Goal: Information Seeking & Learning: Learn about a topic

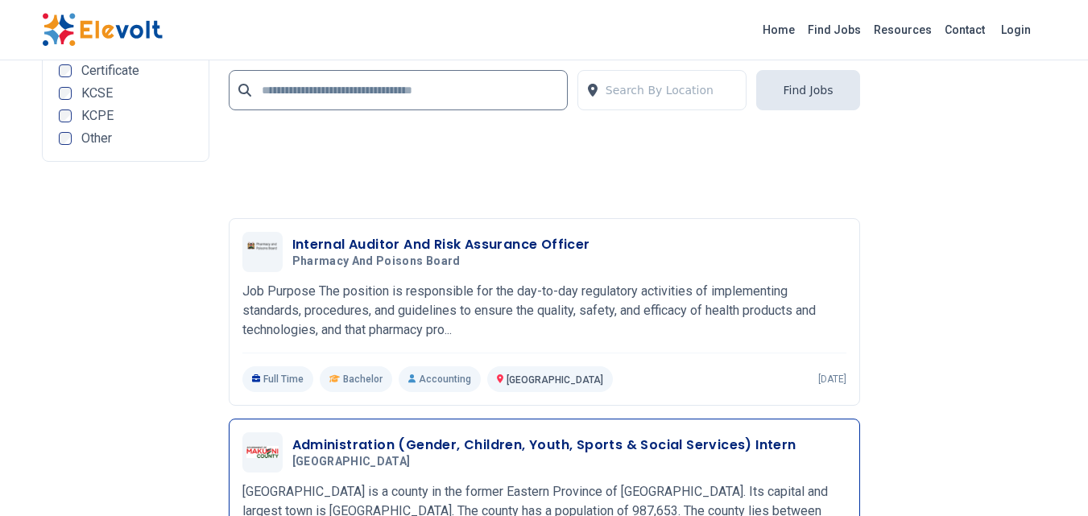
scroll to position [3623, 0]
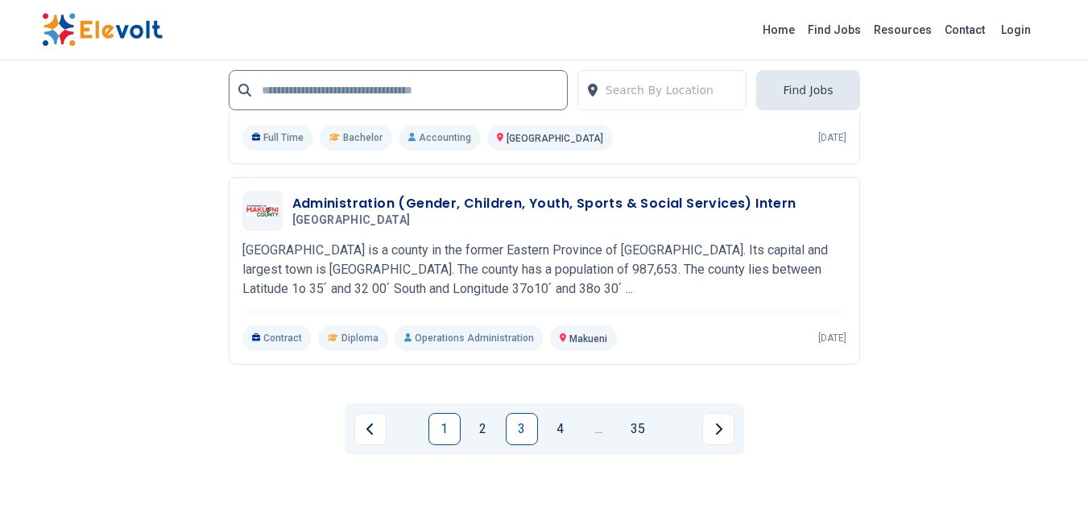
click at [435, 427] on link "1" at bounding box center [444, 429] width 32 height 32
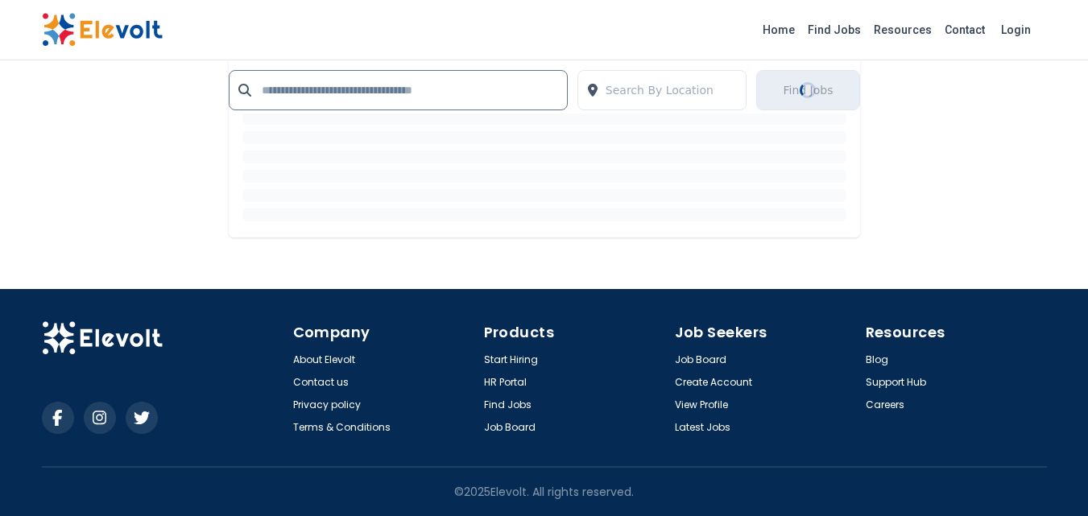
scroll to position [0, 0]
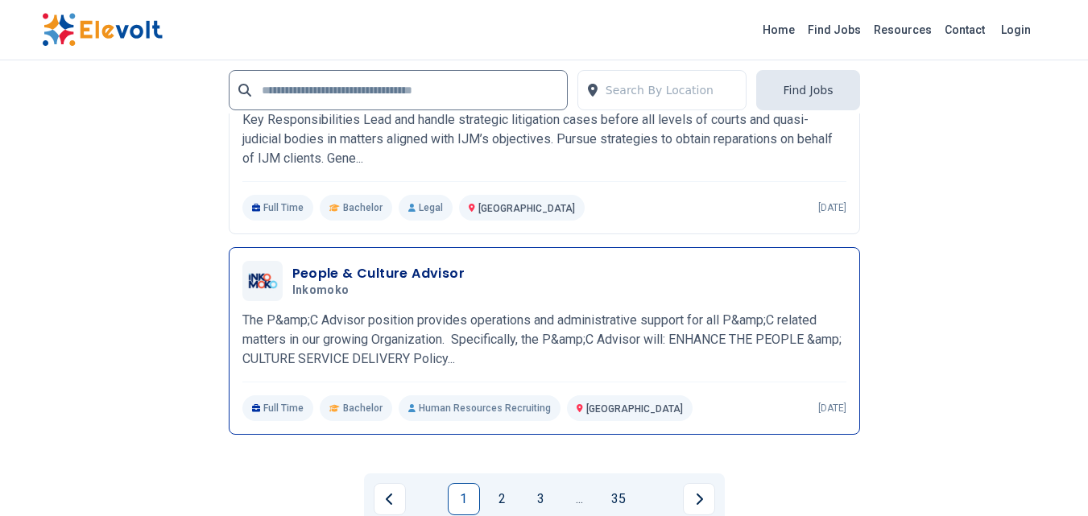
scroll to position [3623, 0]
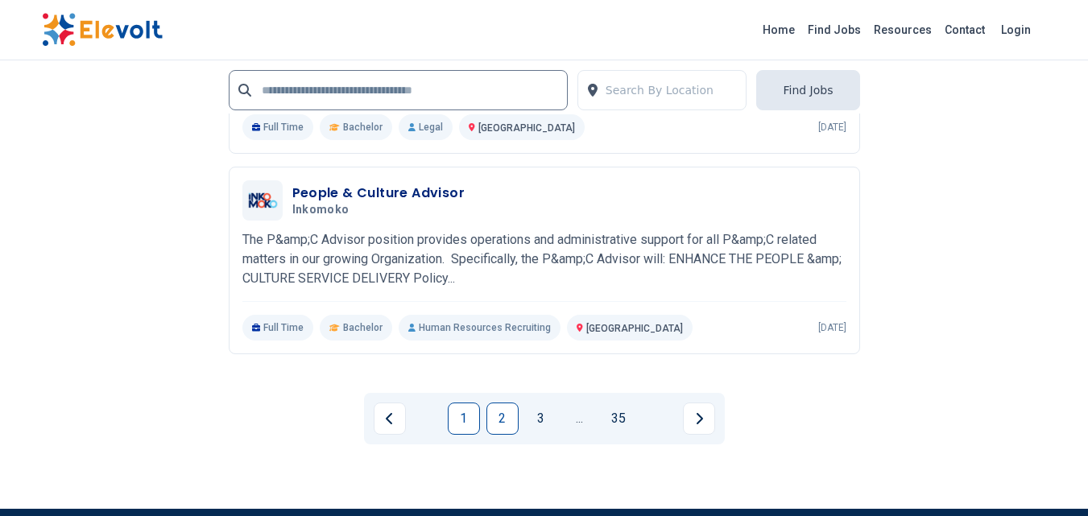
click at [505, 418] on link "2" at bounding box center [502, 419] width 32 height 32
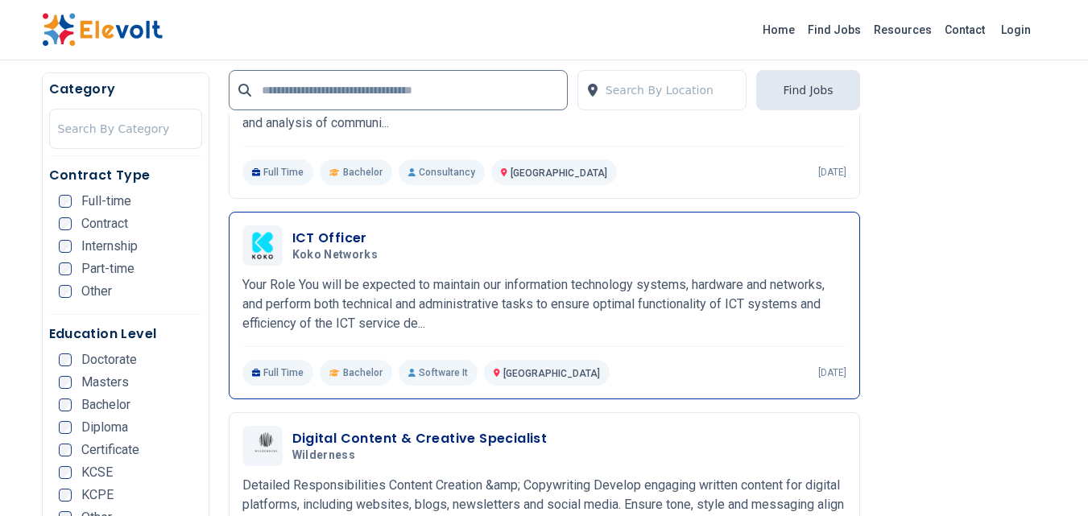
scroll to position [805, 0]
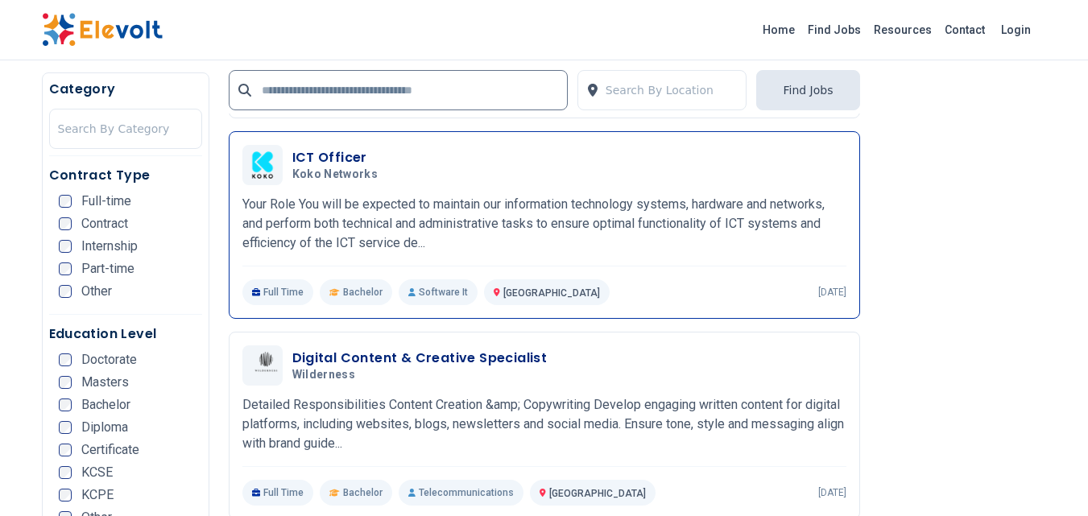
click at [502, 282] on p "Nairobi KE" at bounding box center [547, 292] width 126 height 26
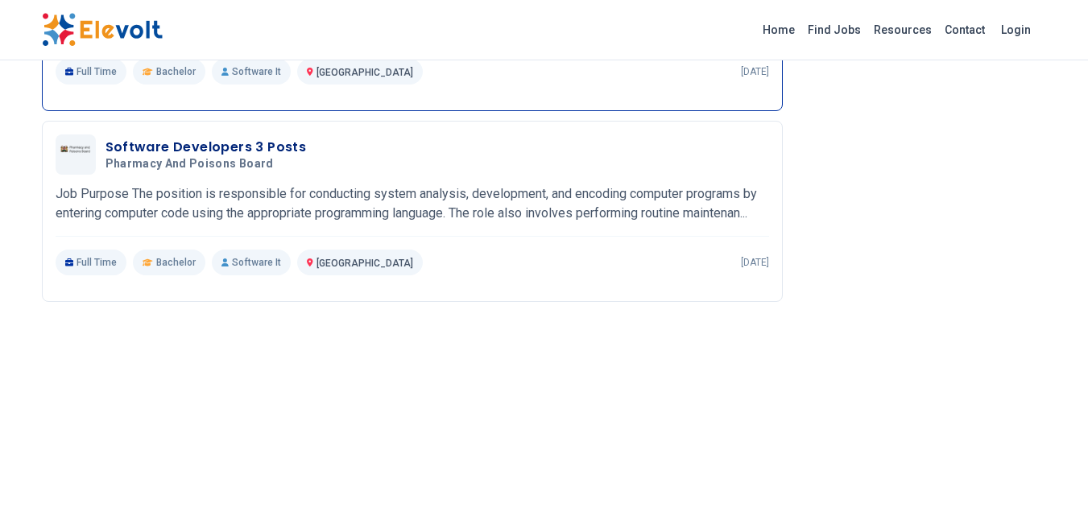
scroll to position [1288, 0]
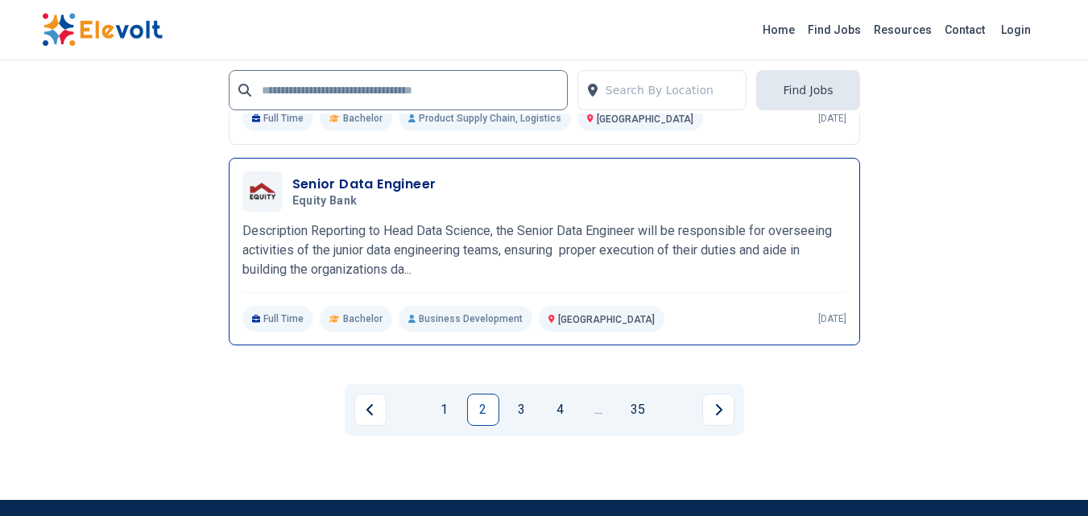
scroll to position [3703, 0]
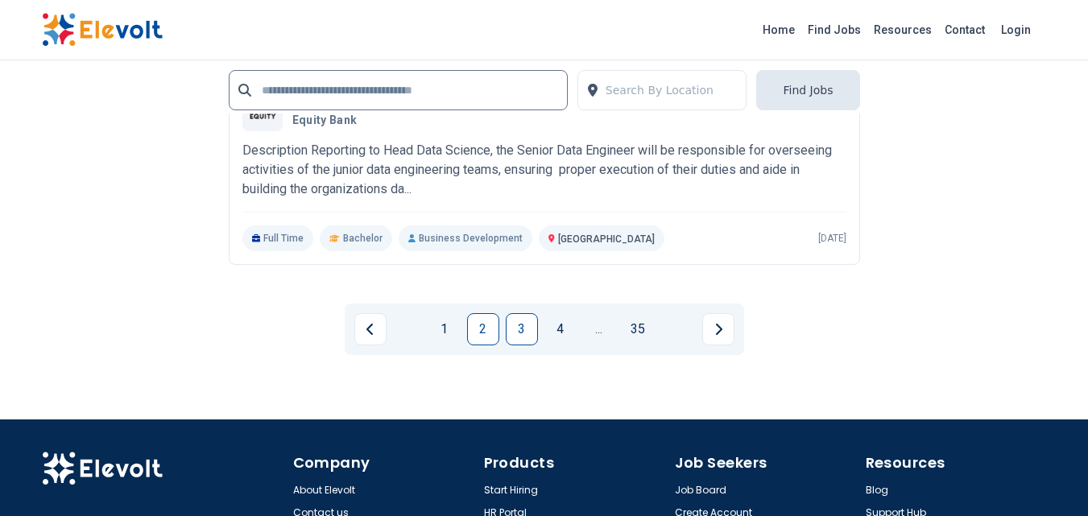
click at [521, 334] on link "3" at bounding box center [522, 329] width 32 height 32
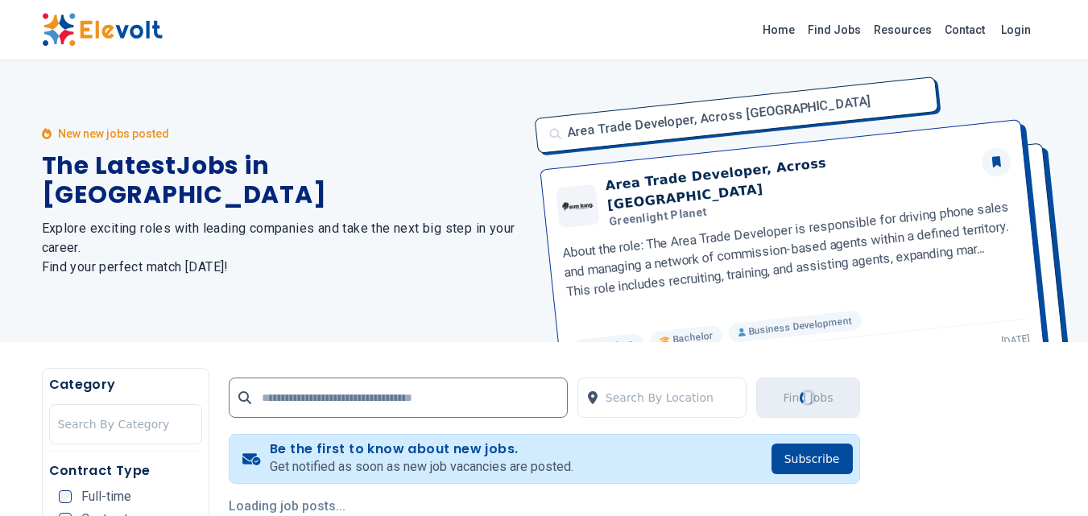
scroll to position [161, 0]
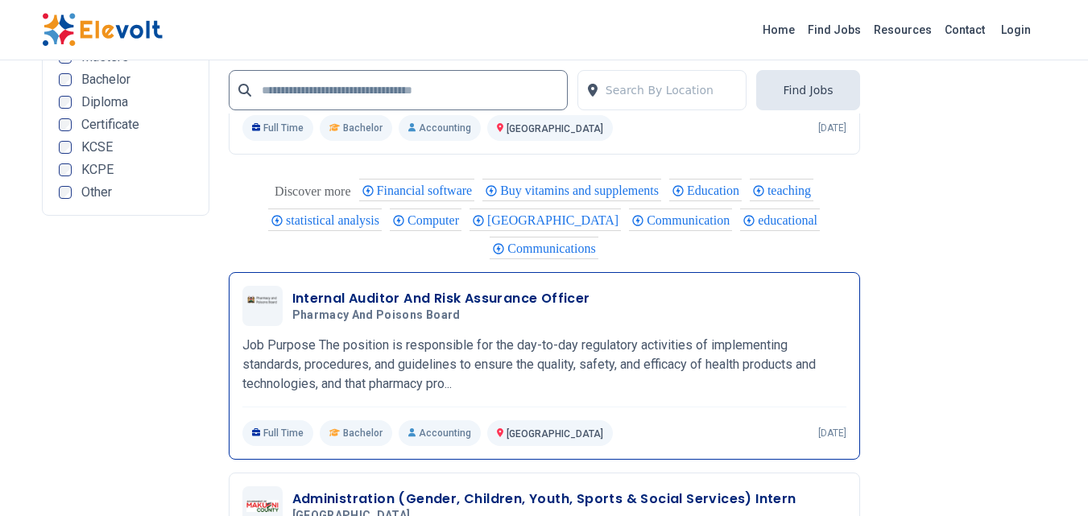
scroll to position [3381, 0]
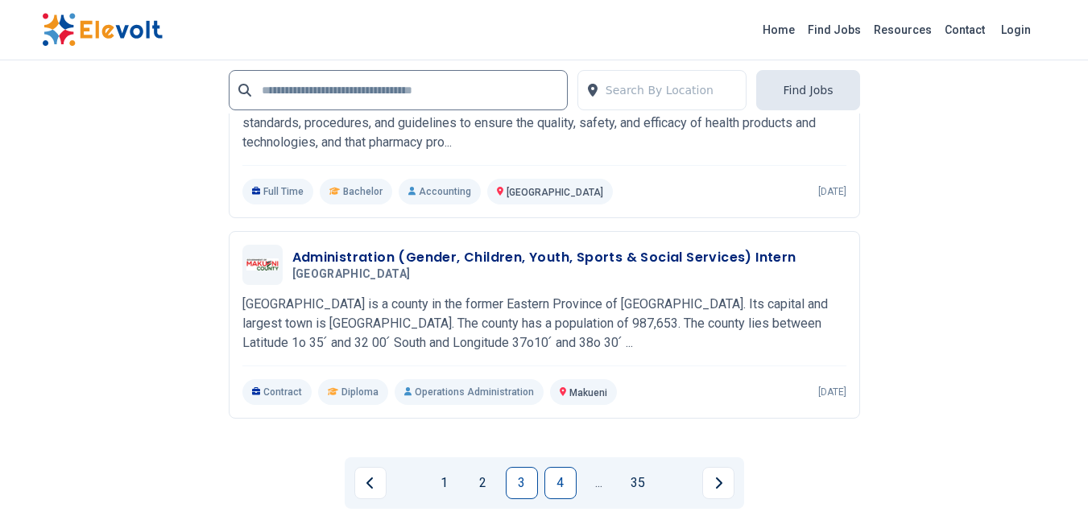
click at [568, 489] on link "4" at bounding box center [560, 483] width 32 height 32
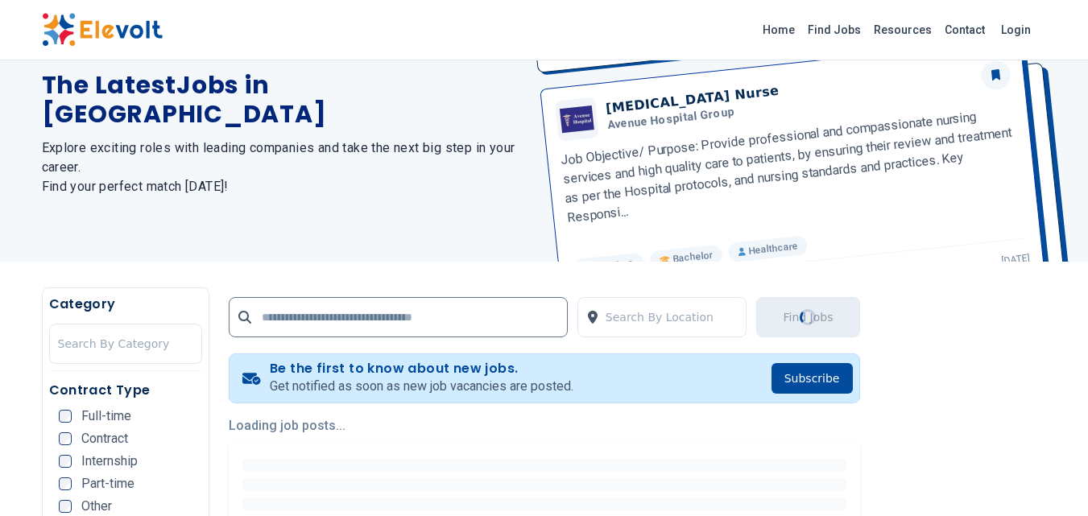
scroll to position [322, 0]
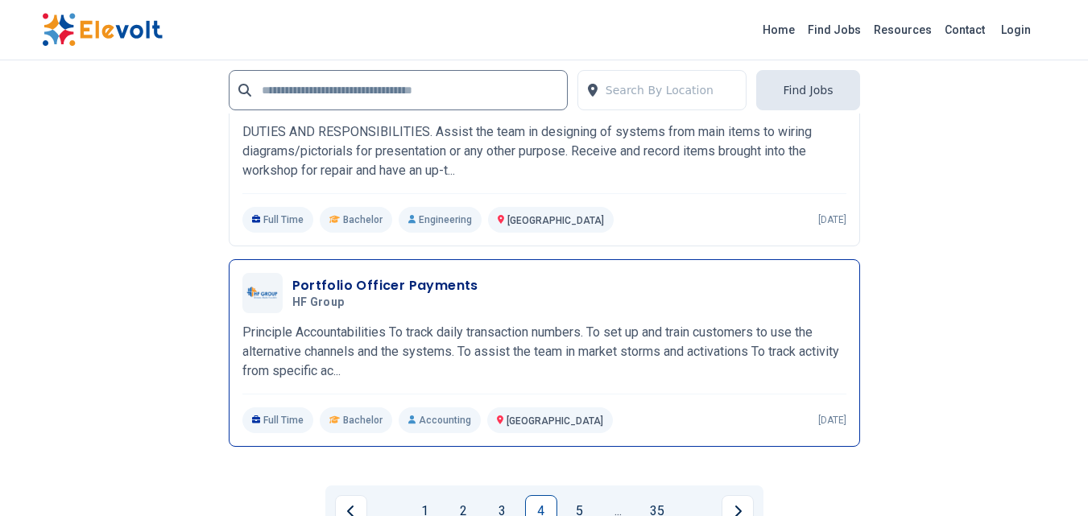
scroll to position [3542, 0]
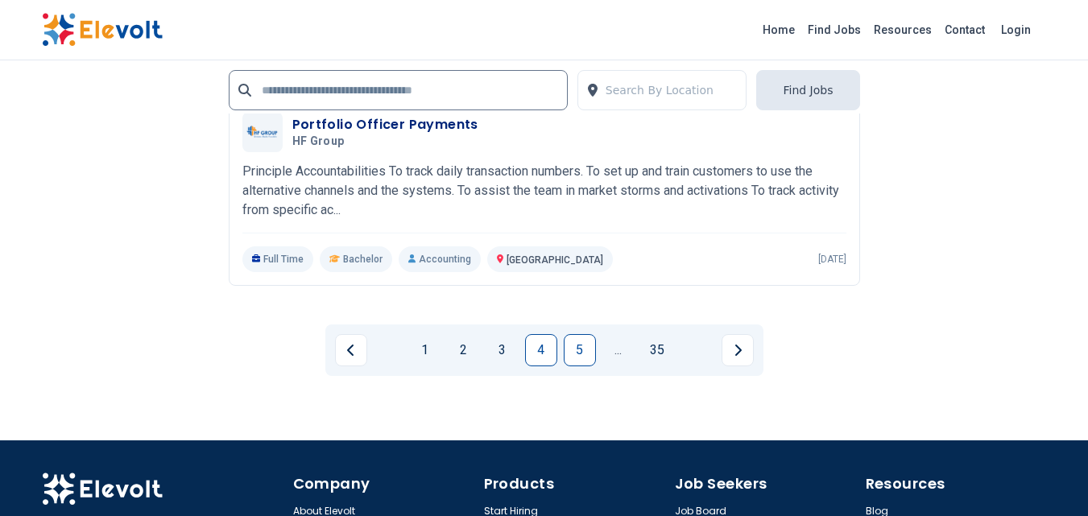
click at [589, 354] on link "5" at bounding box center [580, 350] width 32 height 32
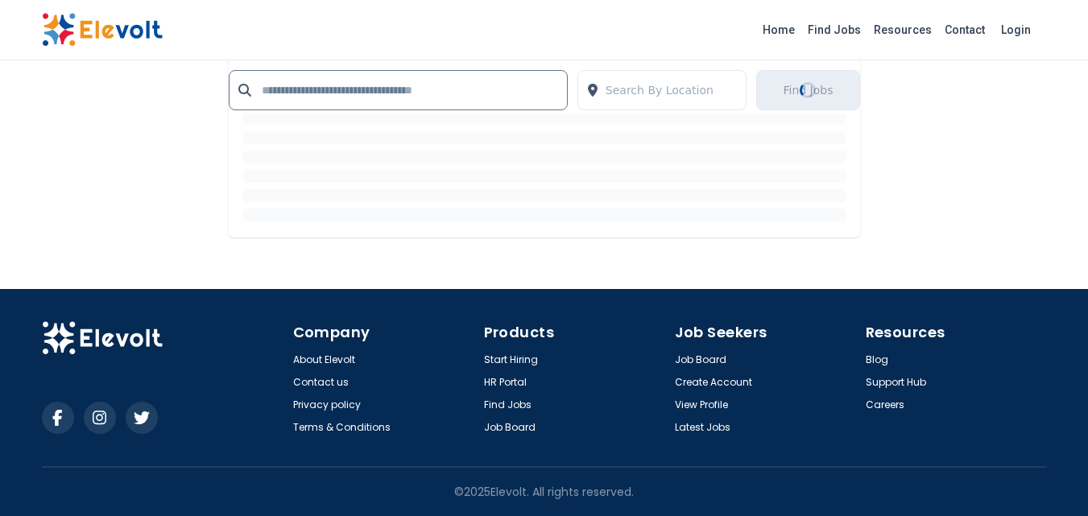
scroll to position [0, 0]
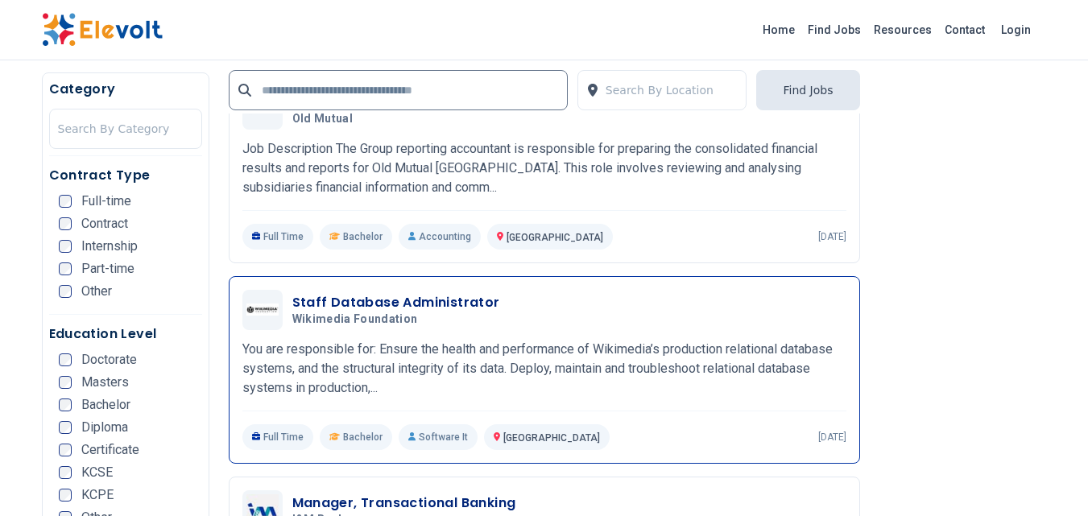
scroll to position [2576, 0]
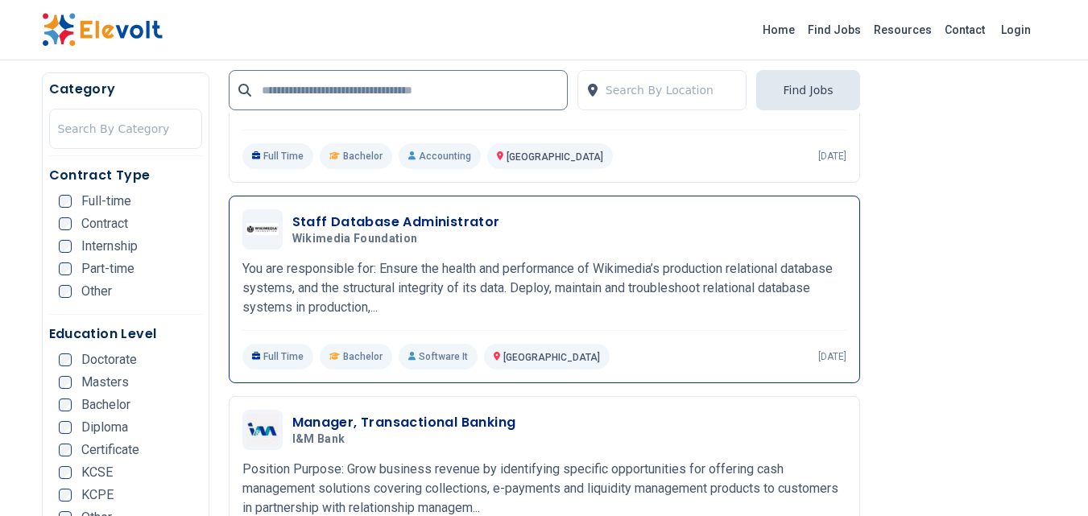
click at [483, 261] on p "You are responsible for: Ensure the health and performance of Wikimedia’s produ…" at bounding box center [544, 288] width 604 height 58
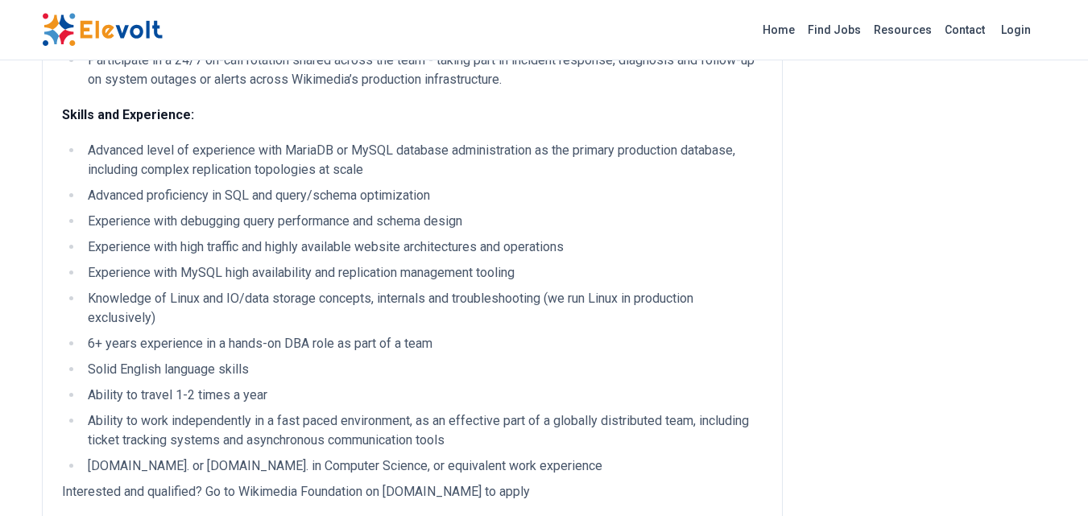
scroll to position [161, 0]
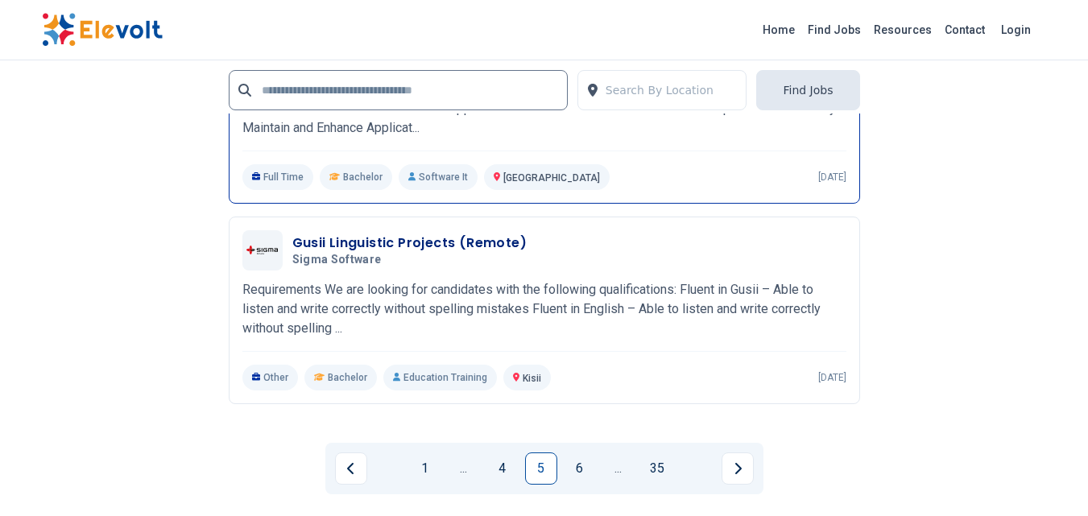
scroll to position [3623, 0]
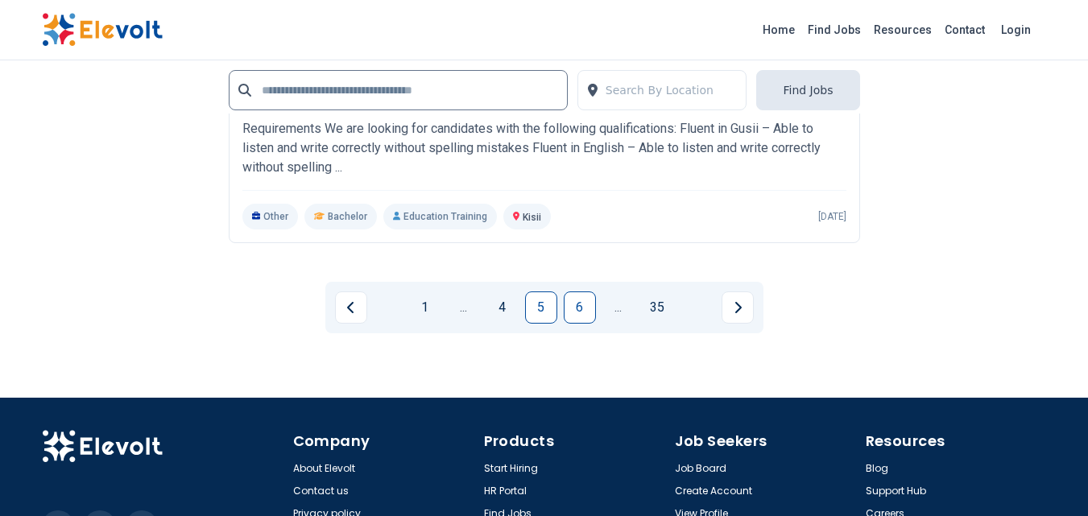
click at [588, 312] on link "6" at bounding box center [580, 307] width 32 height 32
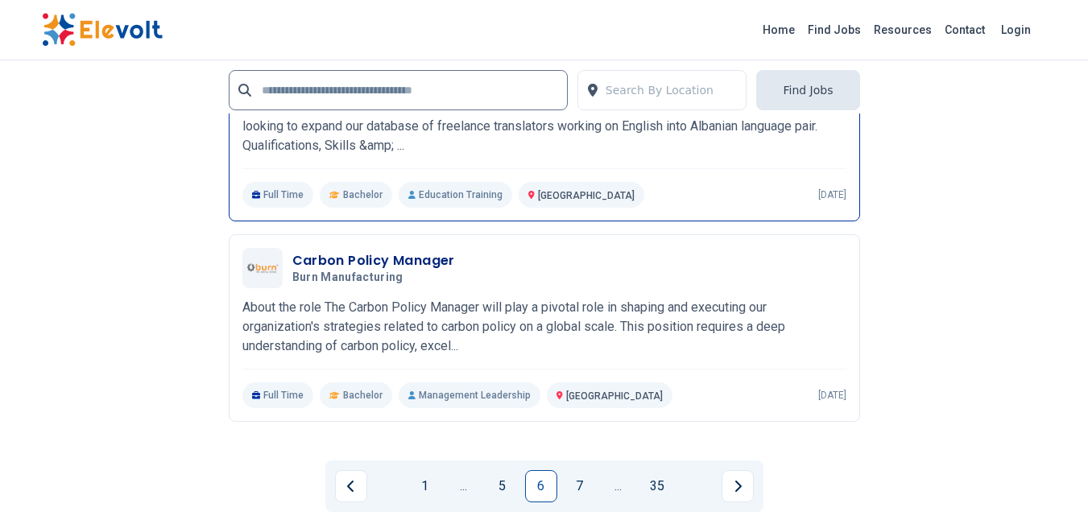
scroll to position [3542, 0]
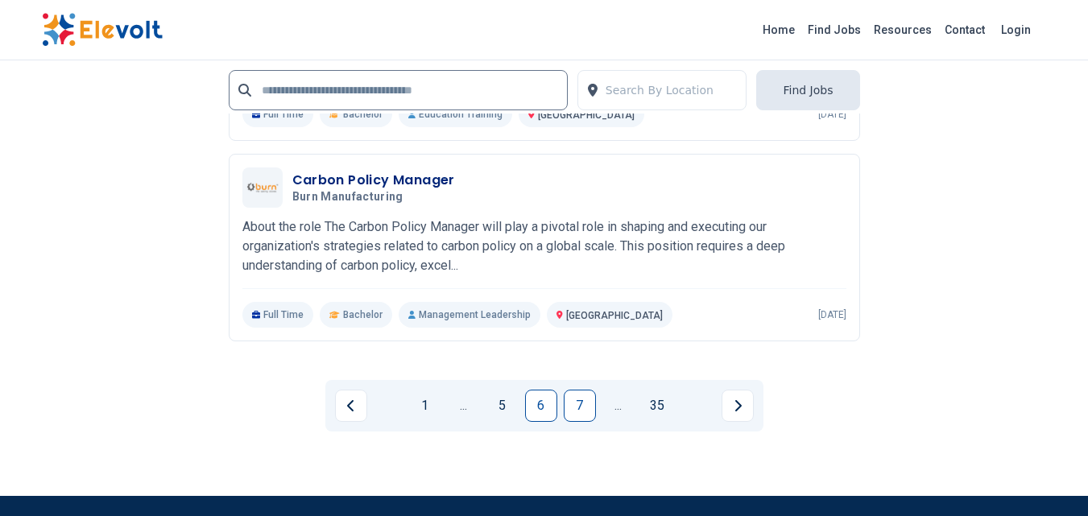
click at [577, 422] on link "7" at bounding box center [580, 406] width 32 height 32
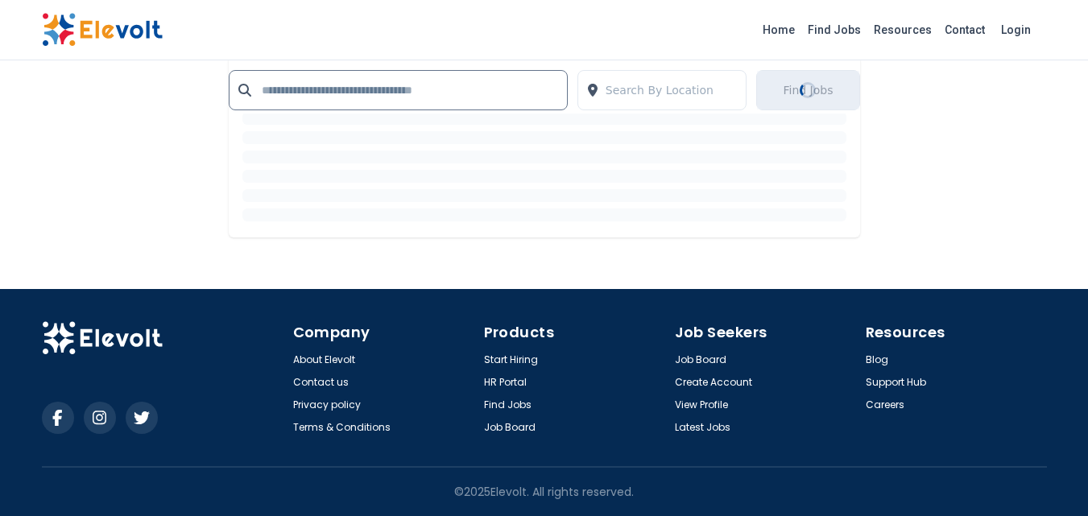
scroll to position [0, 0]
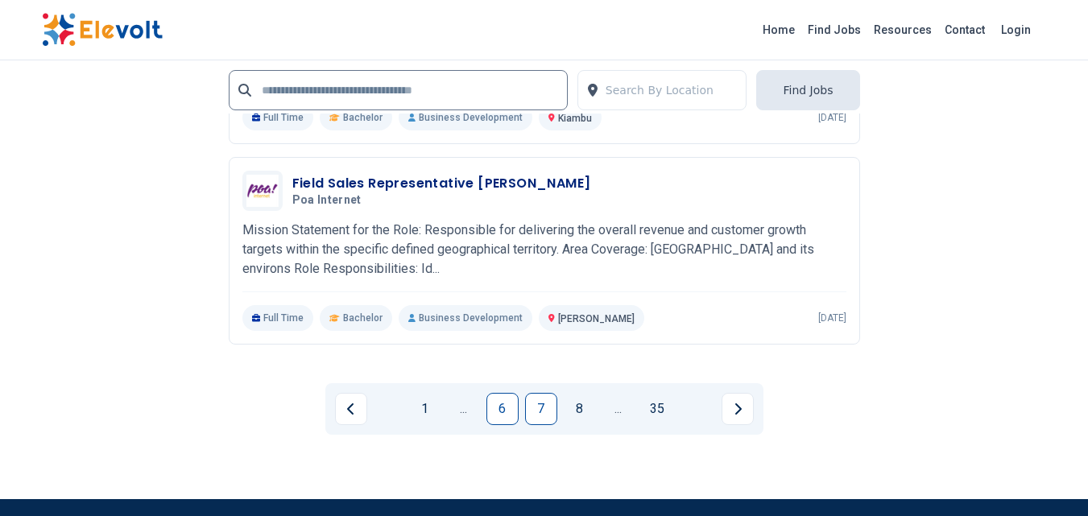
scroll to position [3623, 0]
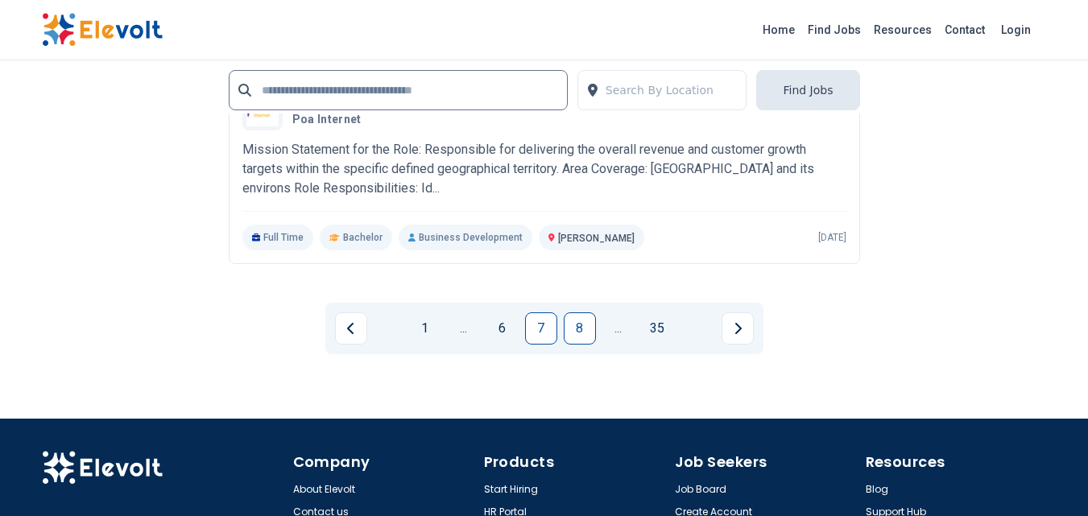
click at [569, 329] on link "8" at bounding box center [580, 328] width 32 height 32
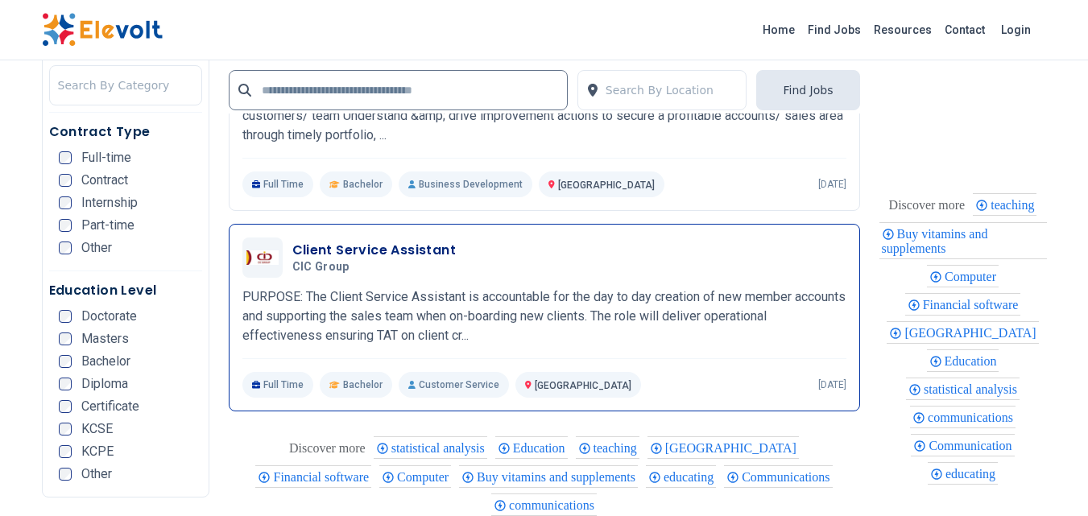
scroll to position [2979, 0]
